Goal: Contribute content

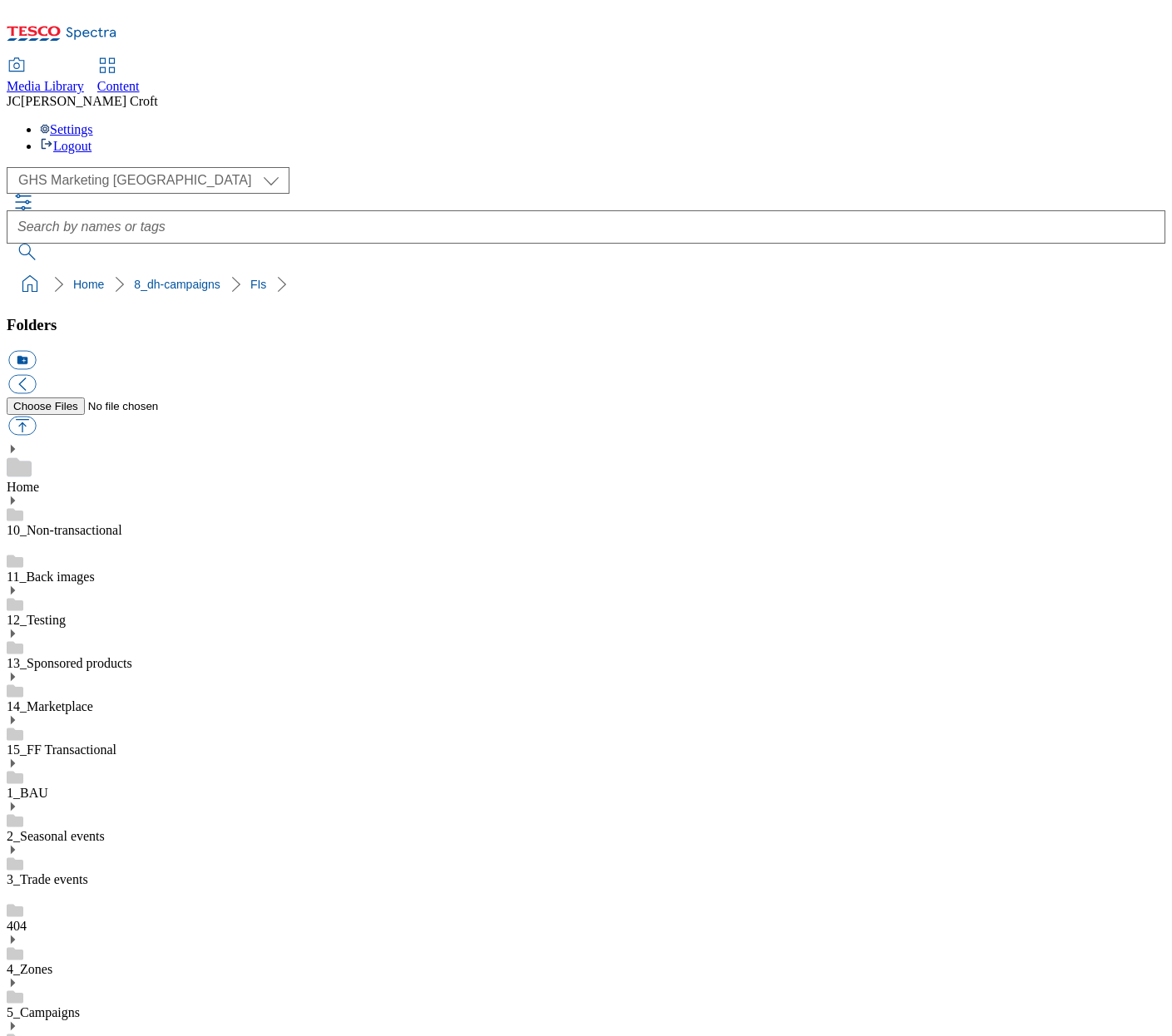
scroll to position [847, 0]
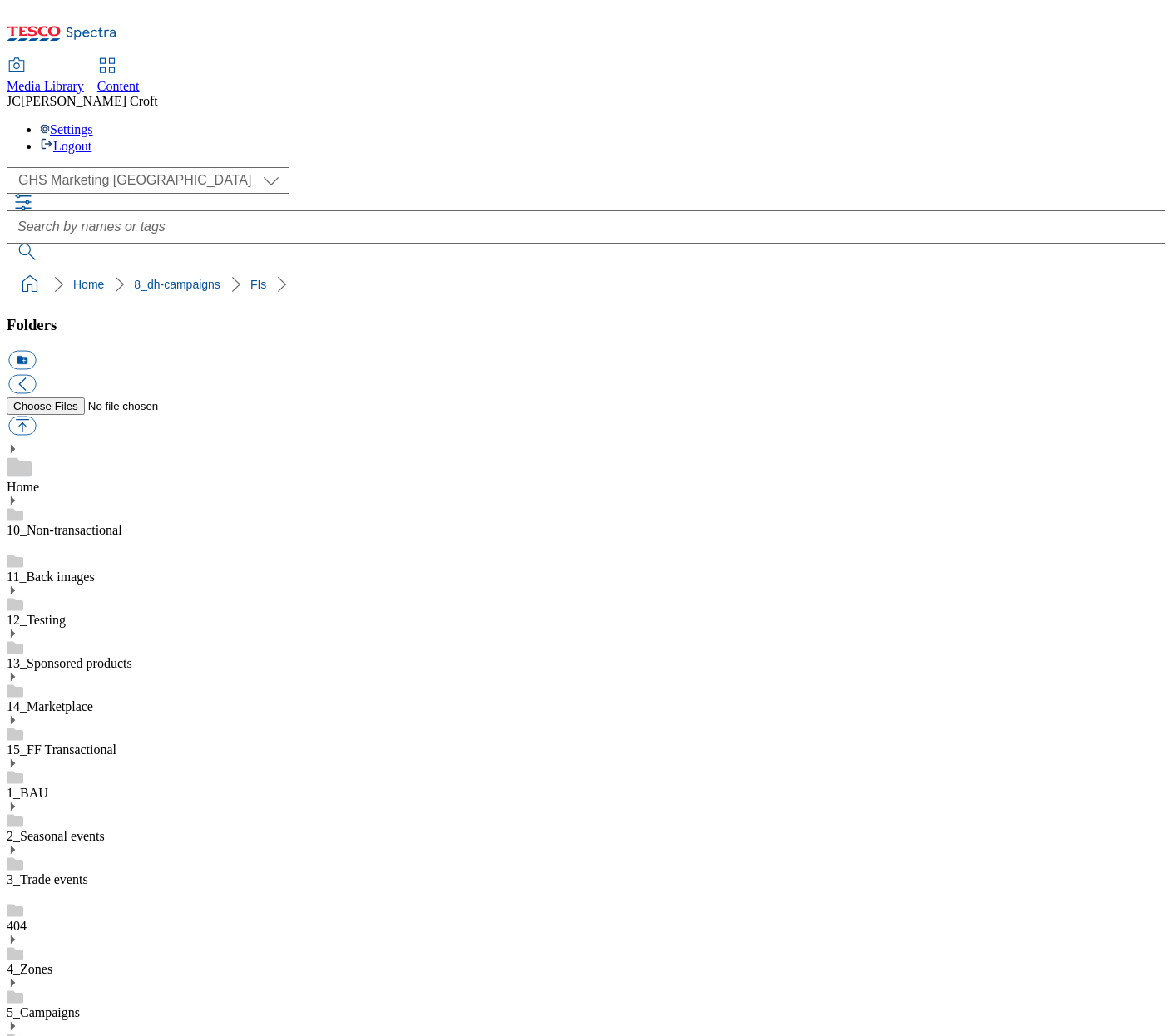
scroll to position [0, 0]
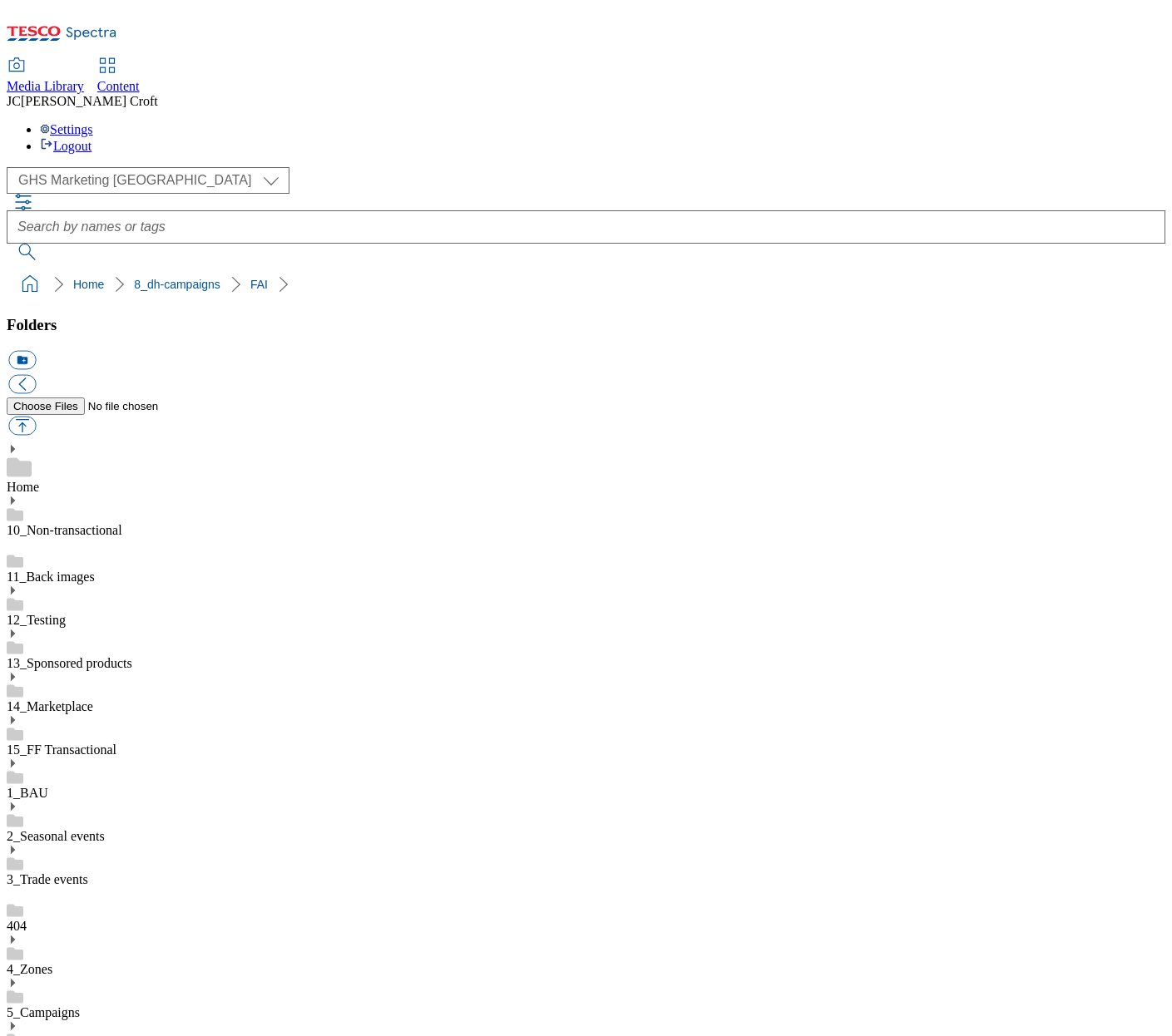
click at [36, 417] on button "button" at bounding box center [22, 426] width 28 height 19
type input "C:\fakepath\1757579091196-logo.png"
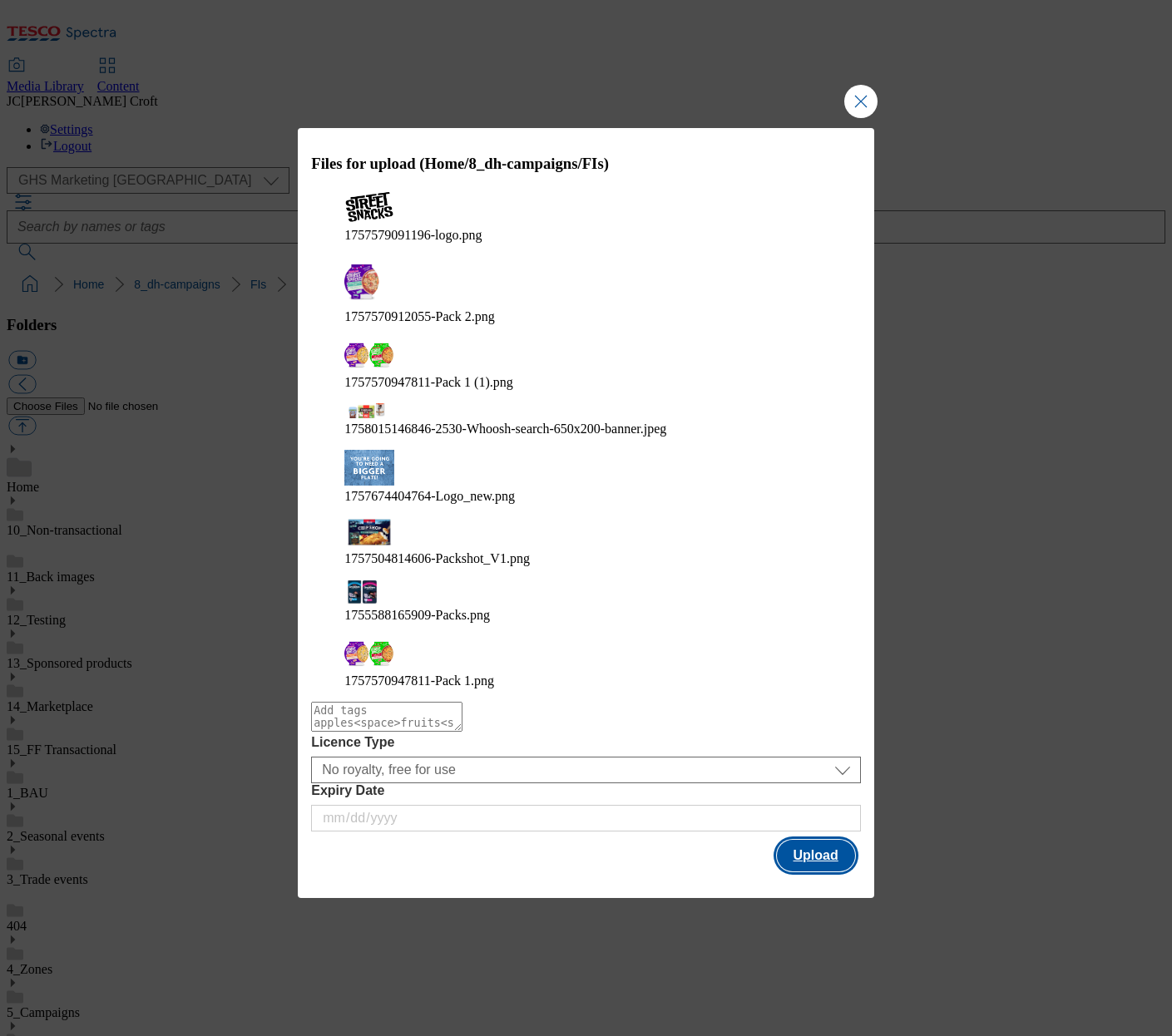
click at [824, 840] on button "Upload" at bounding box center [815, 856] width 79 height 31
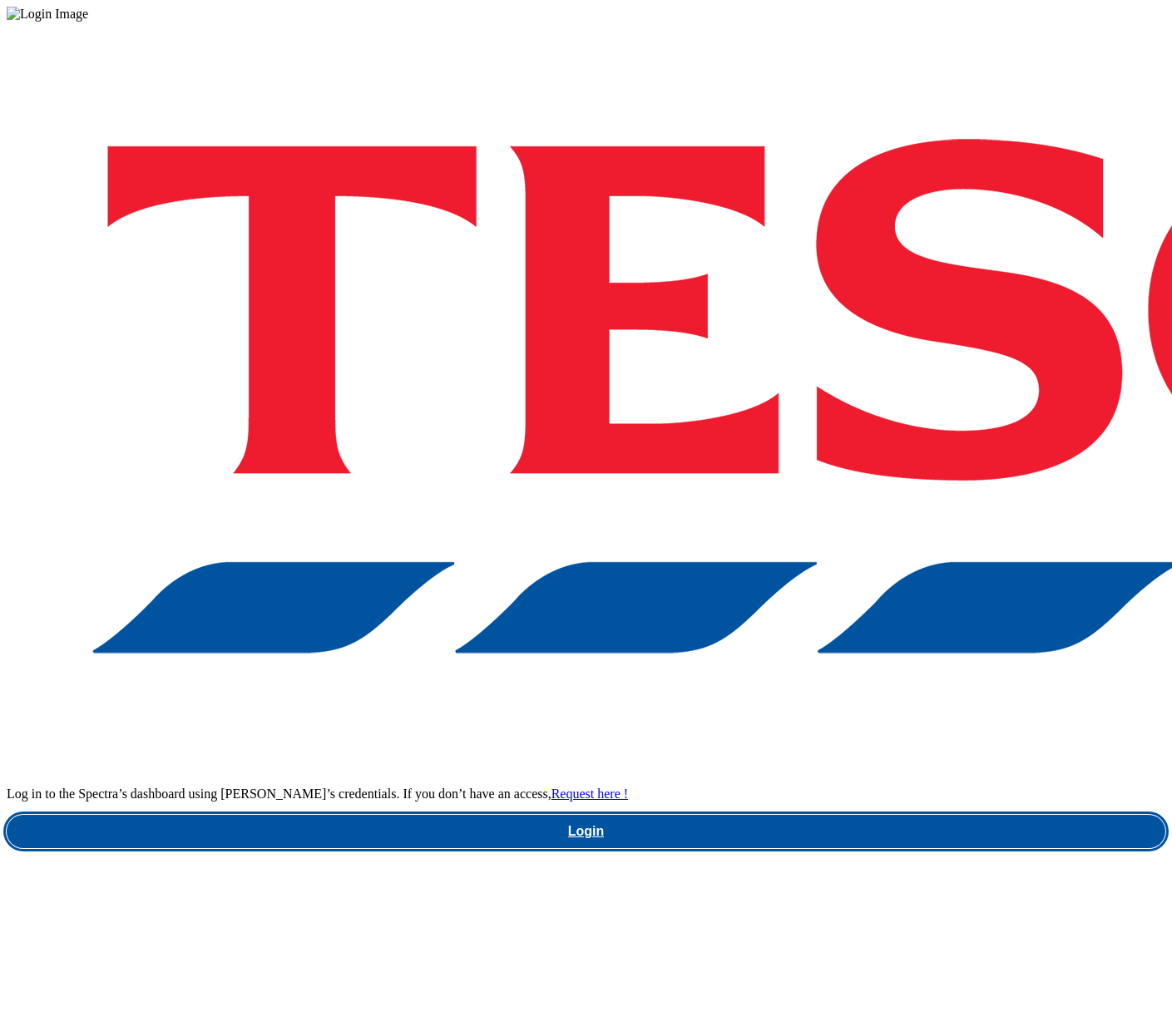
click at [851, 815] on link "Login" at bounding box center [585, 832] width 1158 height 33
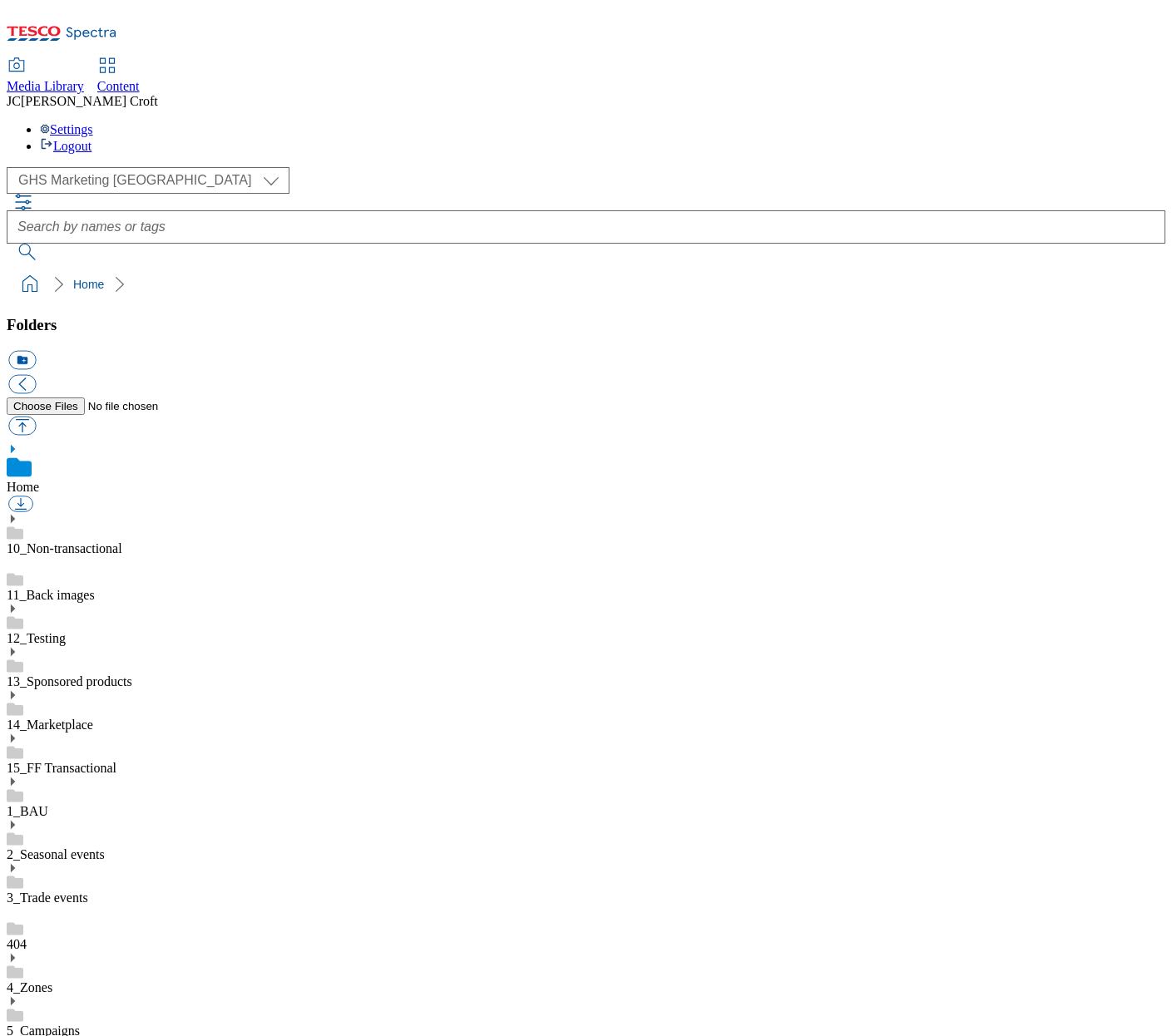
scroll to position [93, 0]
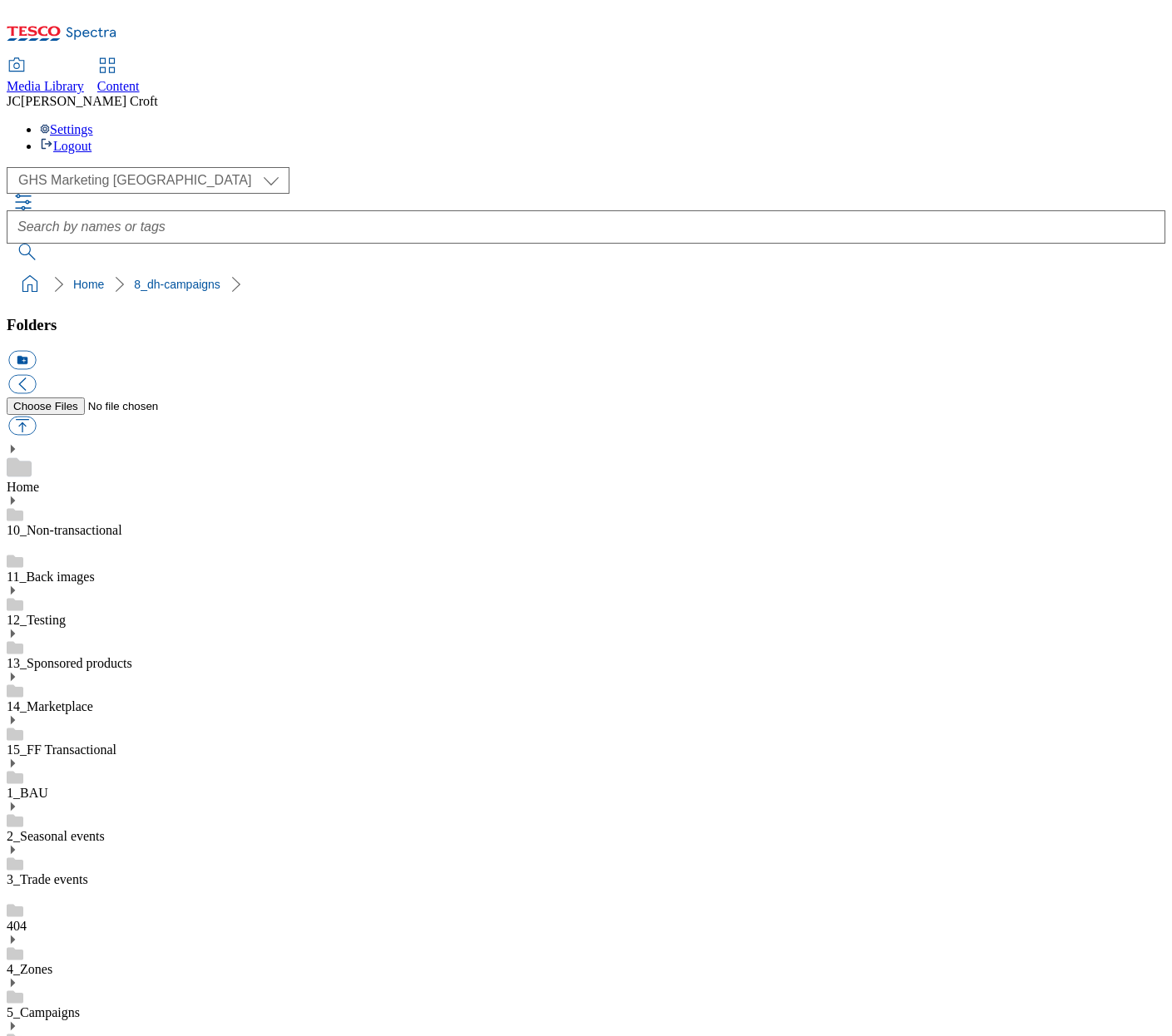
click at [36, 417] on button "button" at bounding box center [22, 426] width 28 height 19
type input "C:\fakepath\1757579091196-logo.png"
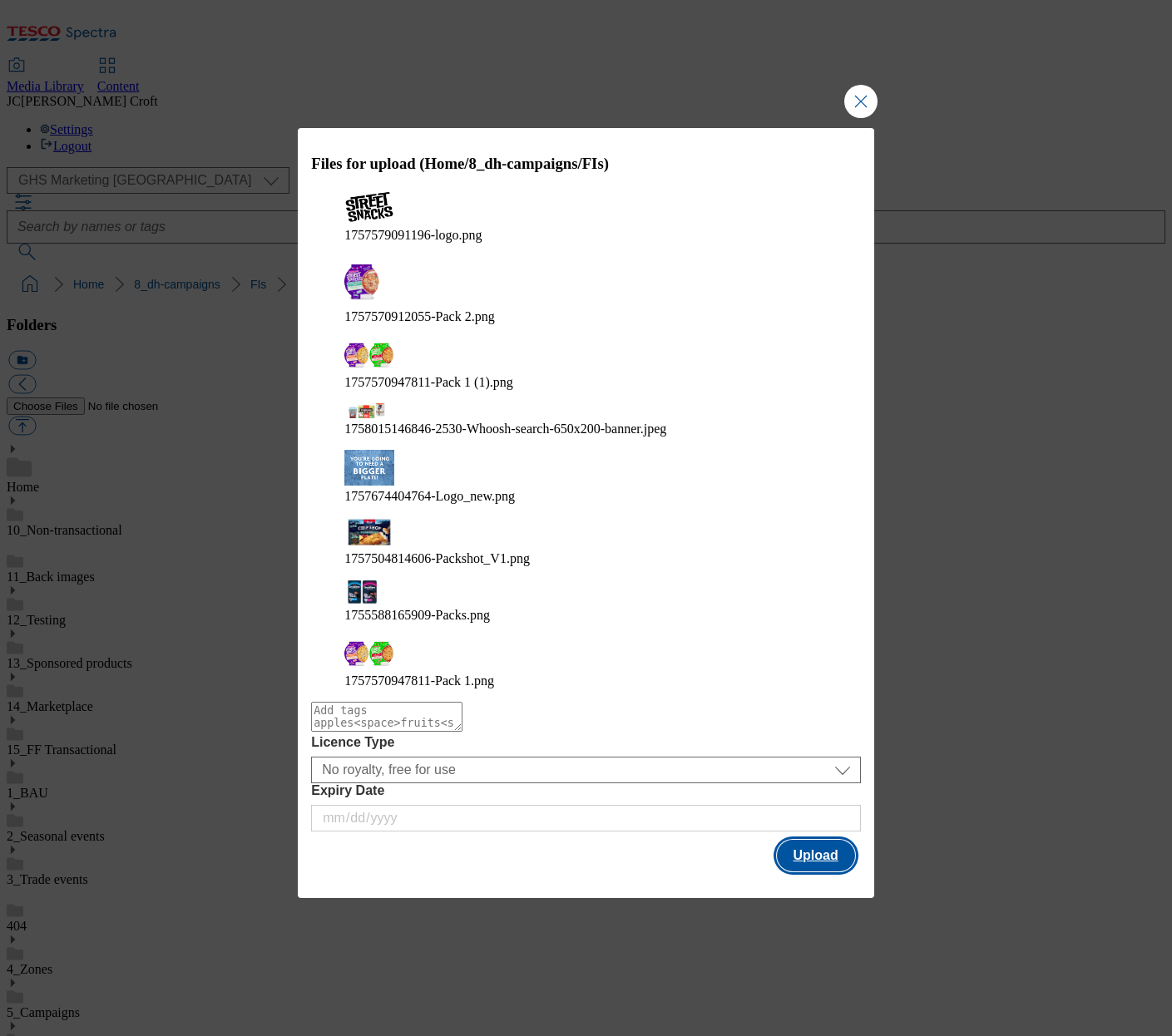
click at [824, 840] on button "Upload" at bounding box center [815, 856] width 79 height 31
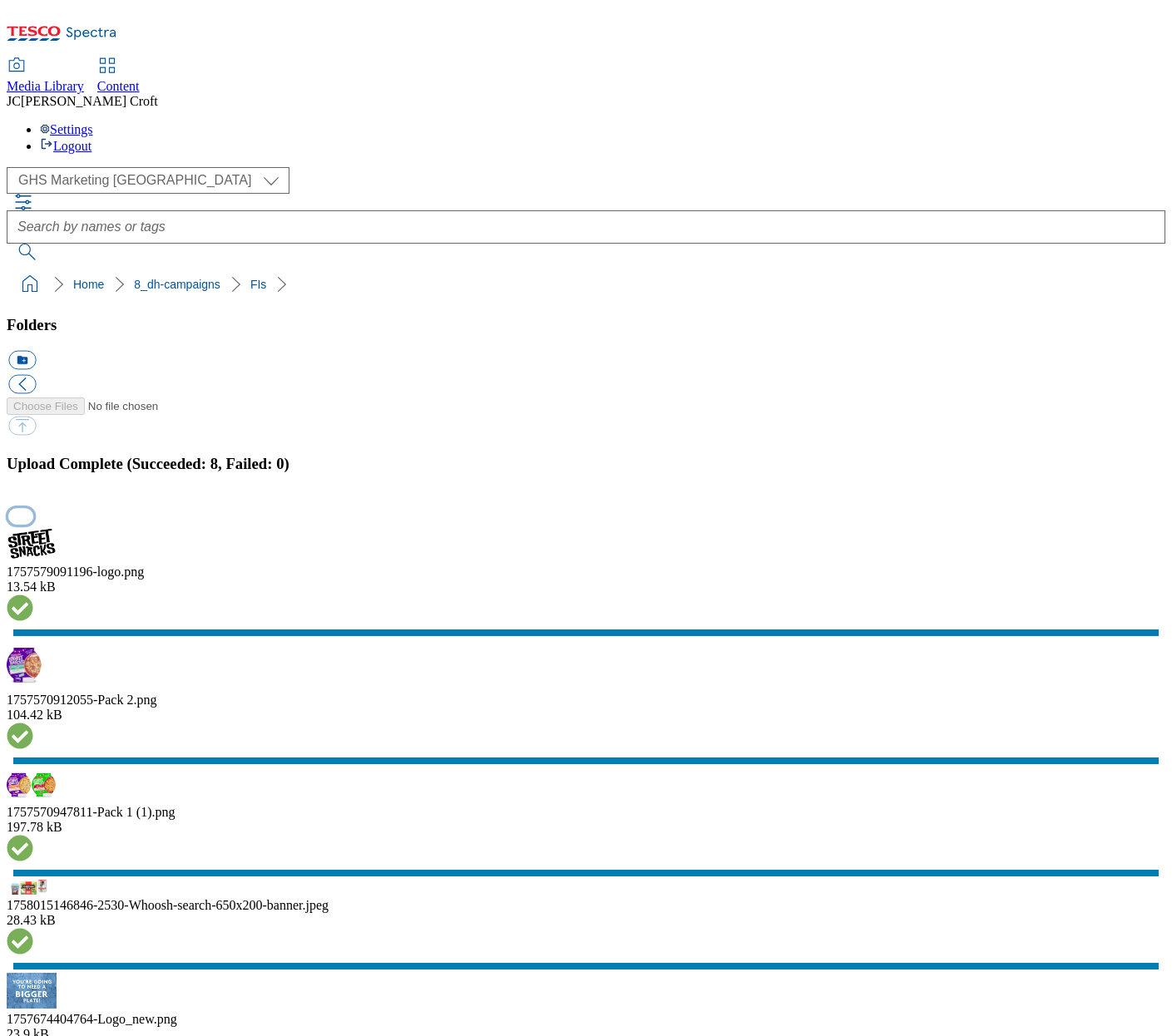
click at [33, 524] on button "button" at bounding box center [20, 516] width 25 height 16
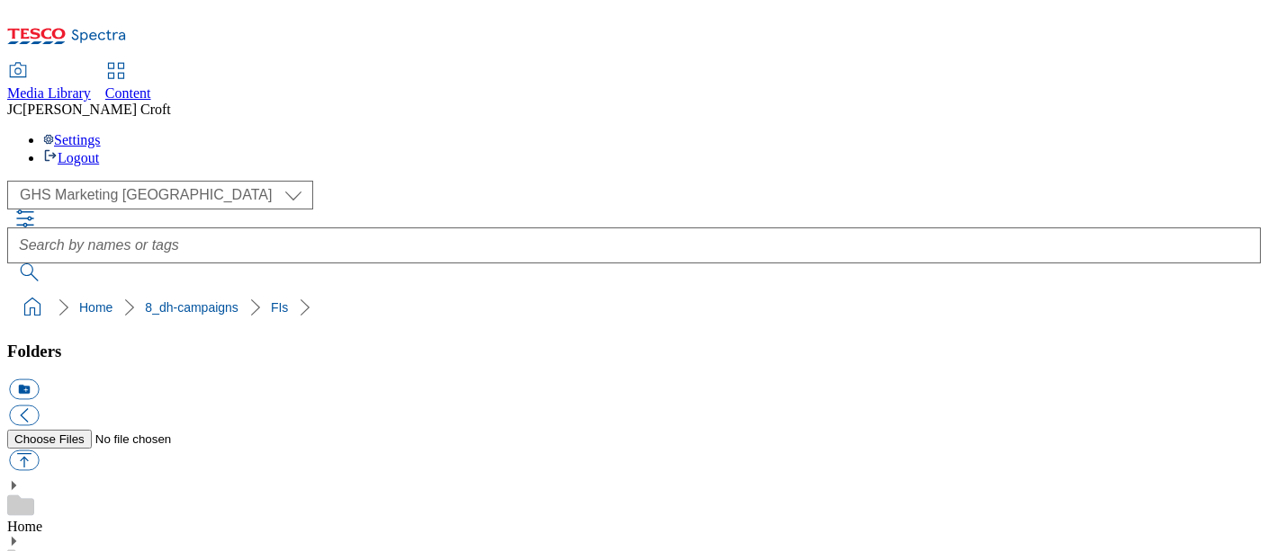
scroll to position [43, 0]
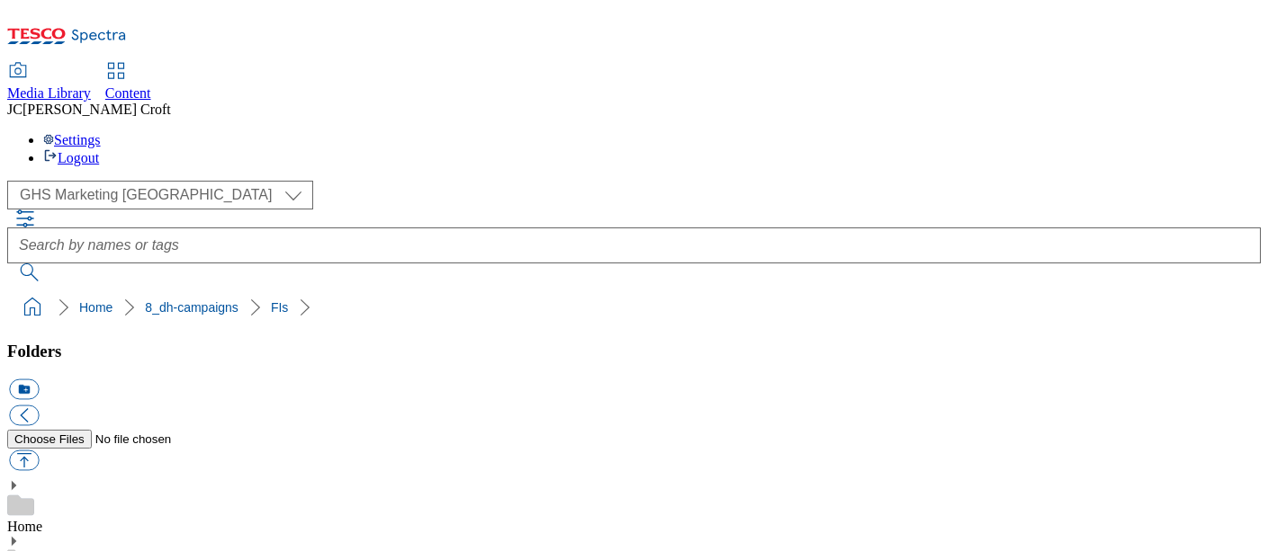
scroll to position [190, 0]
